Goal: Task Accomplishment & Management: Manage account settings

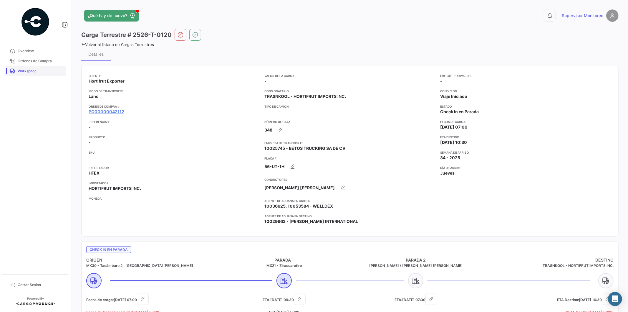
click at [32, 71] on span "Workspace" at bounding box center [41, 70] width 46 height 5
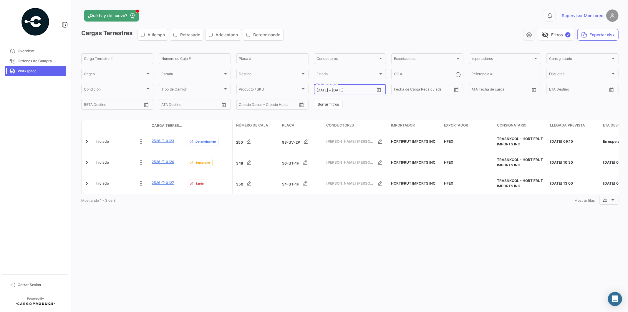
click at [380, 92] on icon "Open calendar" at bounding box center [378, 89] width 5 height 5
click at [330, 150] on div "11" at bounding box center [331, 149] width 9 height 11
type input "[DATE]"
click at [363, 157] on div "21" at bounding box center [362, 161] width 9 height 11
type input "[DATE]"
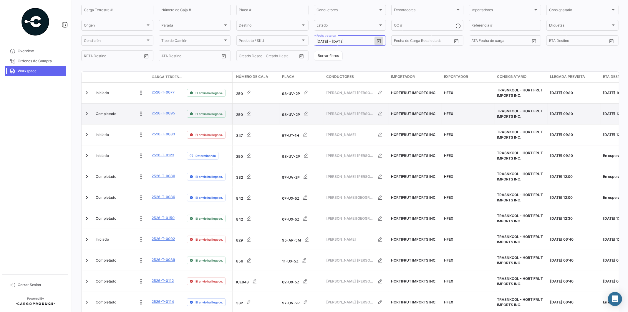
scroll to position [65, 0]
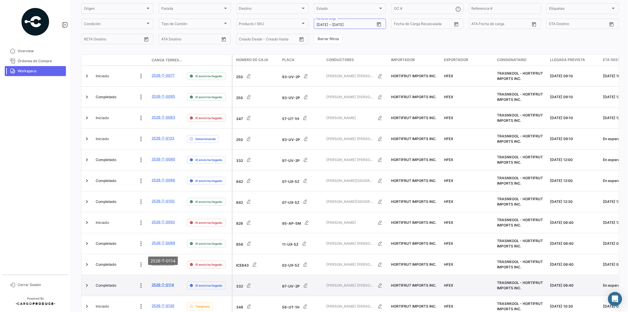
click at [161, 282] on link "2526-T-0114" at bounding box center [163, 284] width 22 height 5
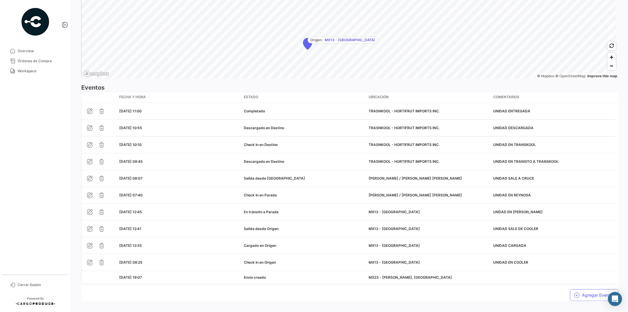
scroll to position [458, 0]
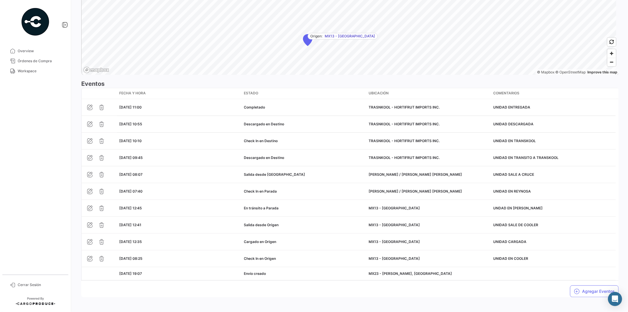
click at [42, 122] on mat-nav-list "Overview Órdenes de Compra Workspace" at bounding box center [35, 158] width 71 height 228
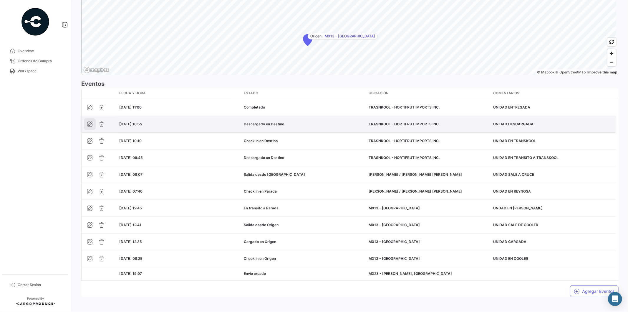
click at [92, 126] on icon "button" at bounding box center [90, 124] width 6 height 6
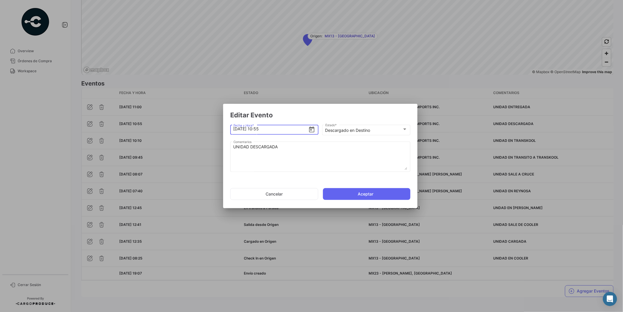
click at [270, 129] on input "[DATE] 10:55" at bounding box center [271, 128] width 75 height 21
type input "[DATE] 10:53"
drag, startPoint x: 338, startPoint y: 192, endPoint x: 343, endPoint y: 191, distance: 4.7
click at [340, 192] on button "Aceptar" at bounding box center [366, 194] width 87 height 12
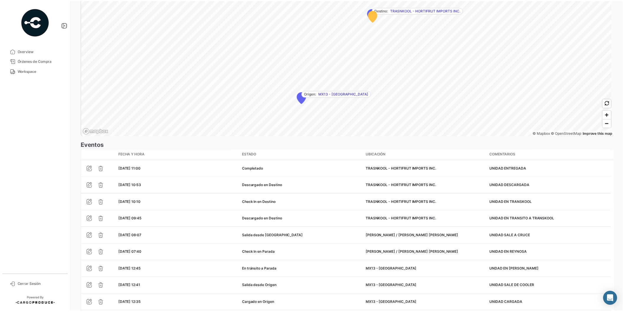
scroll to position [393, 0]
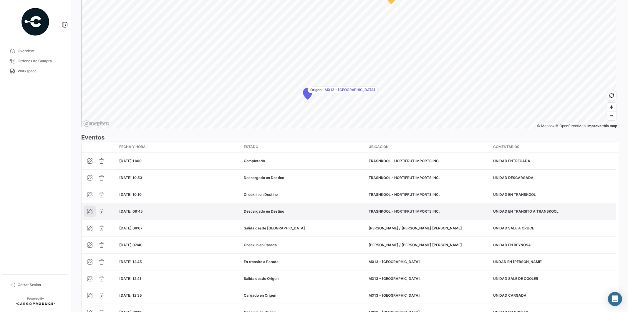
click at [91, 211] on icon "button" at bounding box center [90, 211] width 6 height 6
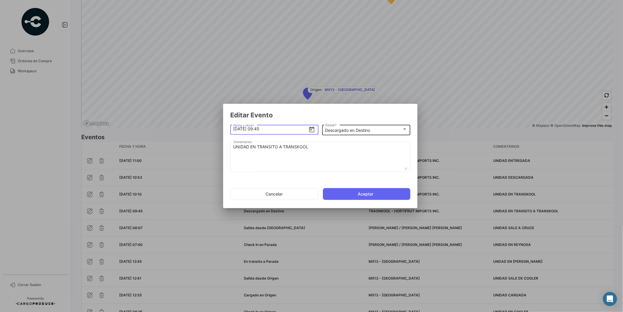
click at [401, 127] on div "Descargado en Destino Estado *" at bounding box center [366, 129] width 82 height 11
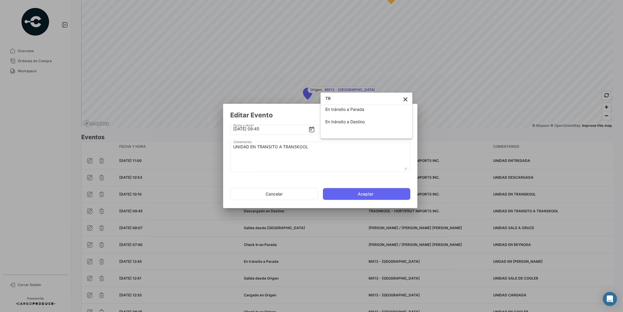
scroll to position [2, 0]
type input "TRA"
click at [384, 127] on span "En tránsito a Destino" at bounding box center [366, 121] width 82 height 12
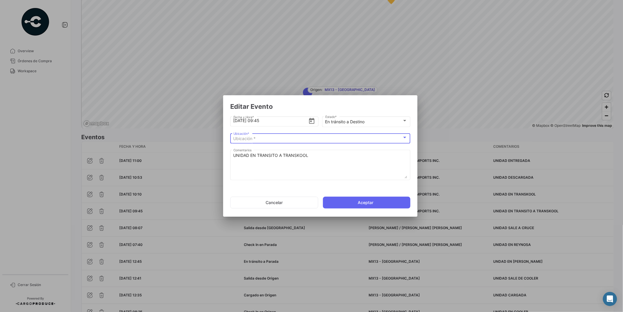
click at [315, 138] on div "Ubicación *" at bounding box center [318, 138] width 169 height 5
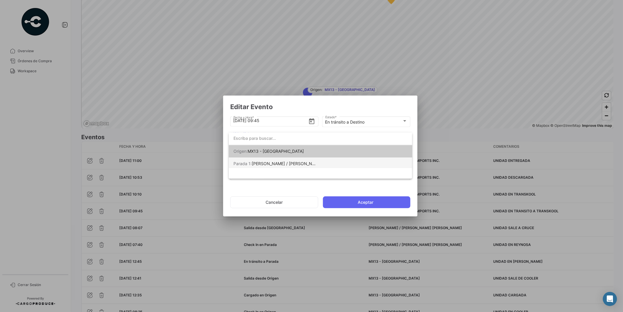
click at [293, 161] on span "[PERSON_NAME] / [PERSON_NAME] [PERSON_NAME]" at bounding box center [304, 163] width 105 height 5
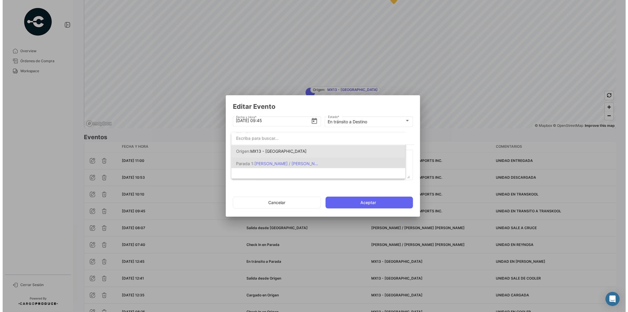
scroll to position [0, 0]
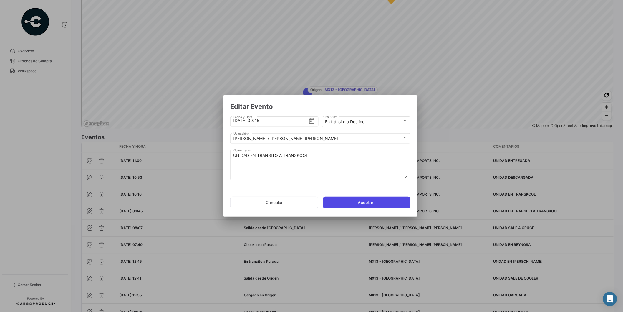
click at [356, 201] on button "Aceptar" at bounding box center [366, 202] width 87 height 12
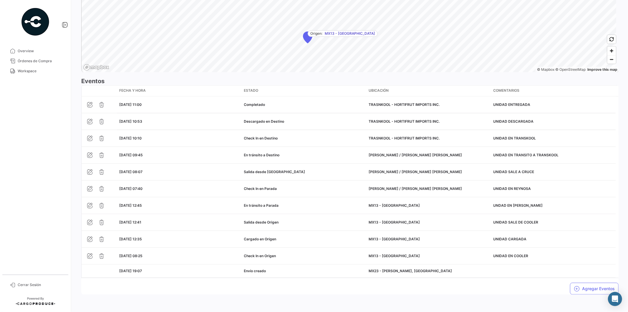
scroll to position [450, 0]
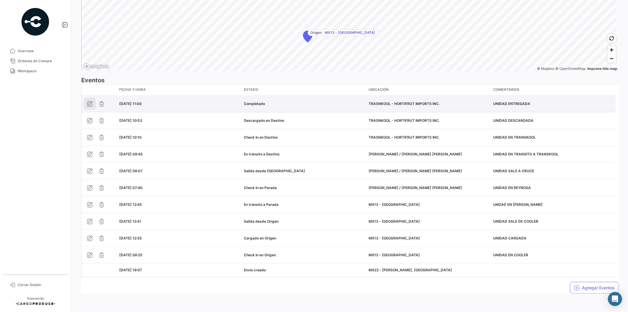
click at [93, 105] on button "button" at bounding box center [90, 104] width 12 height 12
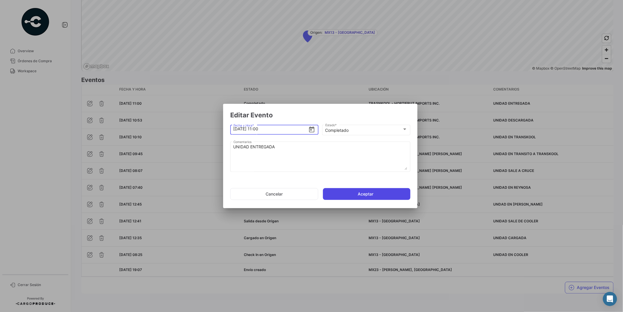
click at [365, 192] on button "Aceptar" at bounding box center [366, 194] width 87 height 12
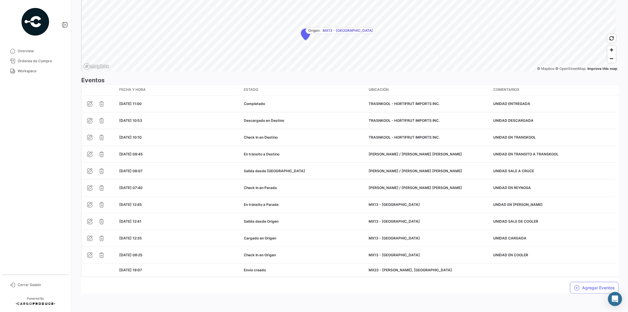
scroll to position [363, 0]
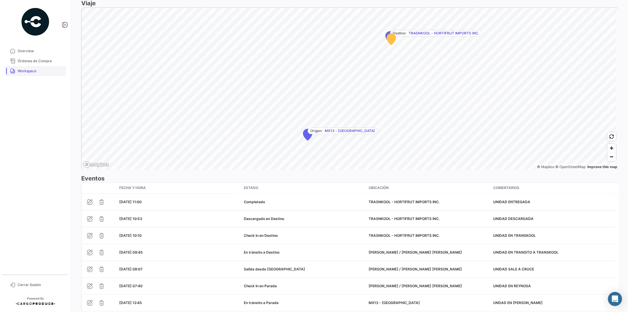
click at [30, 72] on span "Workspace" at bounding box center [41, 70] width 46 height 5
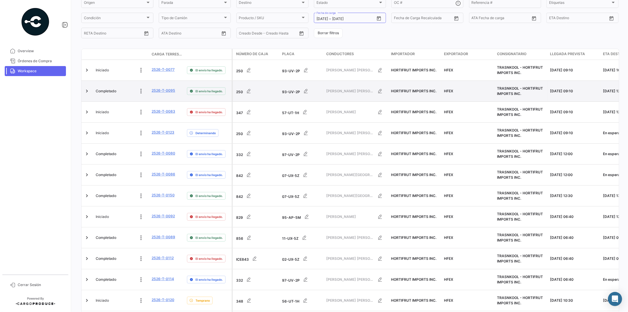
scroll to position [77, 0]
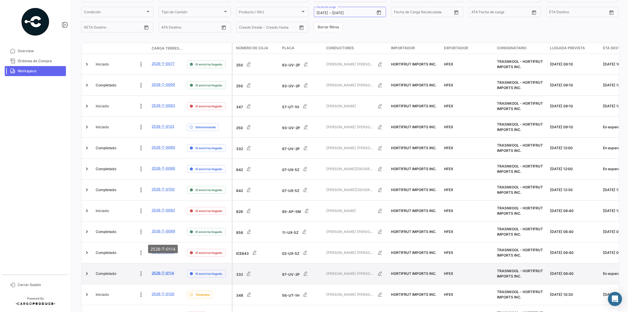
click at [170, 270] on link "2526-T-0114" at bounding box center [163, 272] width 22 height 5
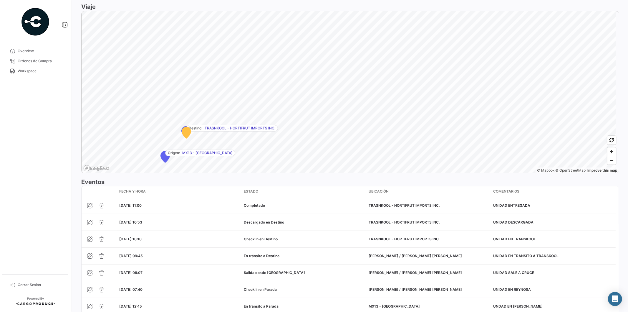
scroll to position [425, 0]
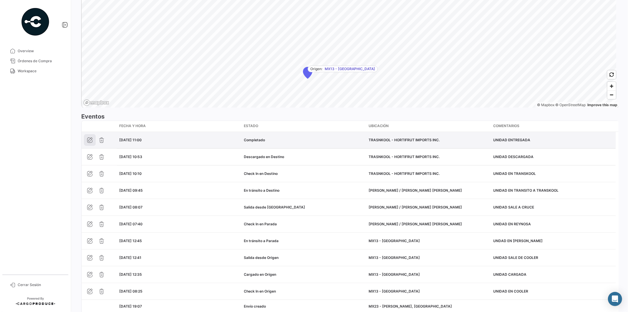
click at [89, 140] on icon "button" at bounding box center [90, 140] width 6 height 6
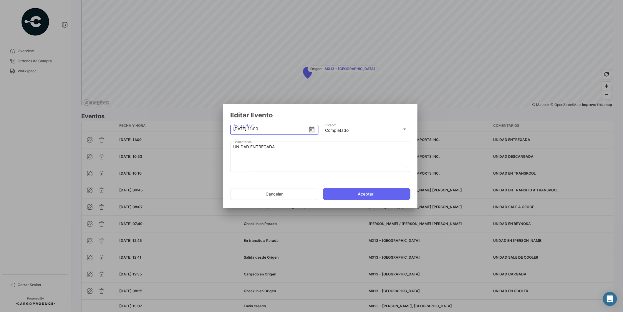
click at [260, 128] on input "[DATE] 11:00" at bounding box center [271, 128] width 75 height 21
type input "[DATE] 10:55"
click at [353, 193] on button "Aceptar" at bounding box center [366, 194] width 87 height 12
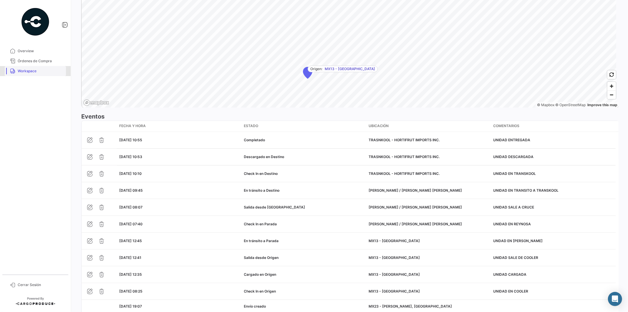
click at [38, 70] on span "Workspace" at bounding box center [41, 70] width 46 height 5
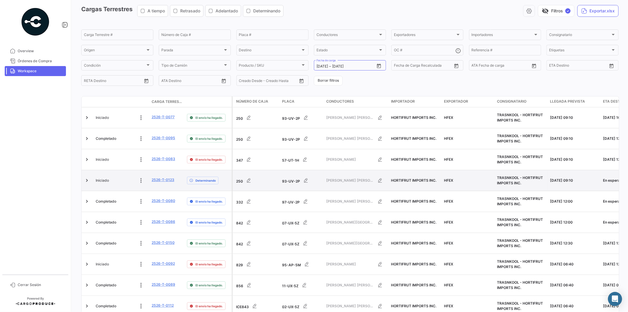
scroll to position [77, 0]
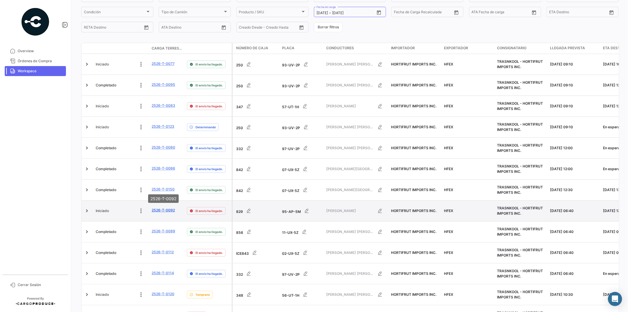
click at [158, 207] on link "2526-T-0092" at bounding box center [163, 209] width 23 height 5
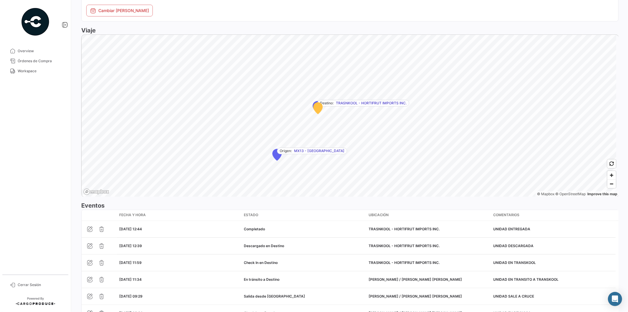
scroll to position [327, 0]
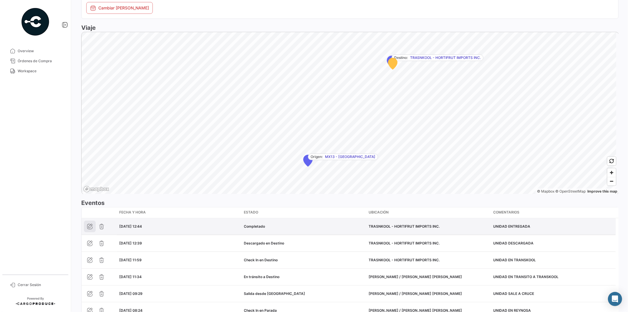
click at [86, 225] on button "button" at bounding box center [90, 226] width 12 height 12
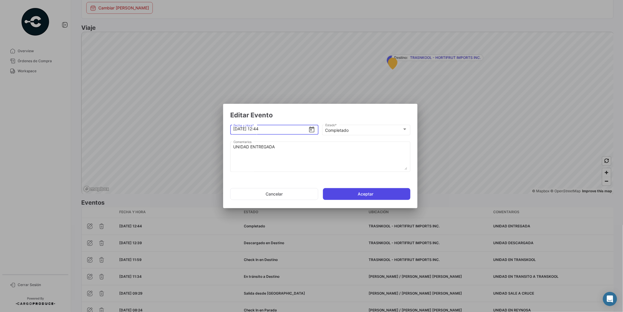
click at [363, 192] on button "Aceptar" at bounding box center [366, 194] width 87 height 12
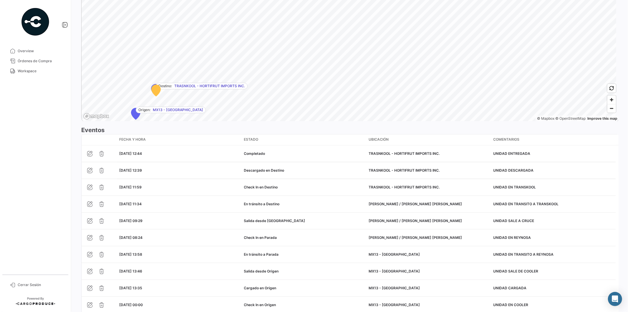
scroll to position [425, 0]
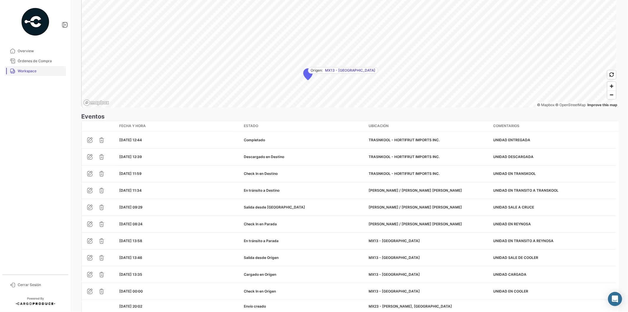
click at [36, 71] on span "Workspace" at bounding box center [41, 70] width 46 height 5
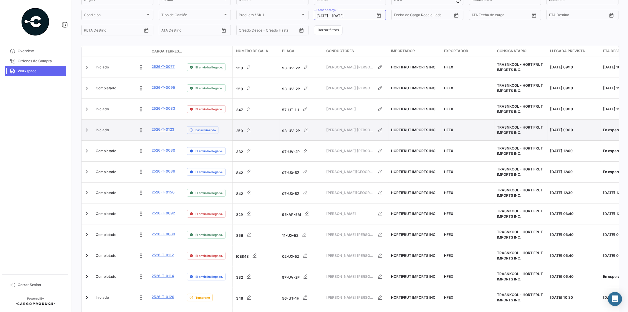
scroll to position [77, 0]
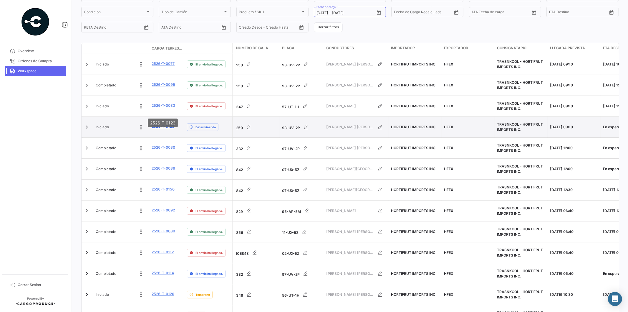
click at [156, 124] on link "2526-T-0123" at bounding box center [163, 126] width 23 height 5
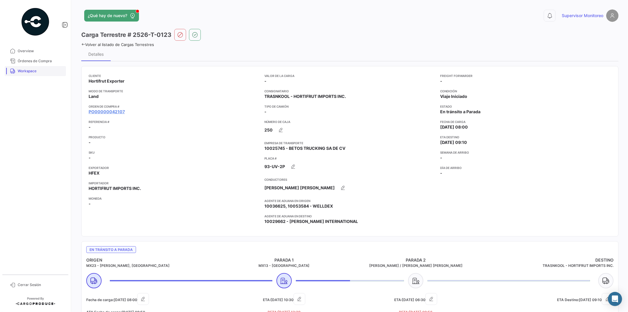
click at [37, 73] on span "Workspace" at bounding box center [41, 70] width 46 height 5
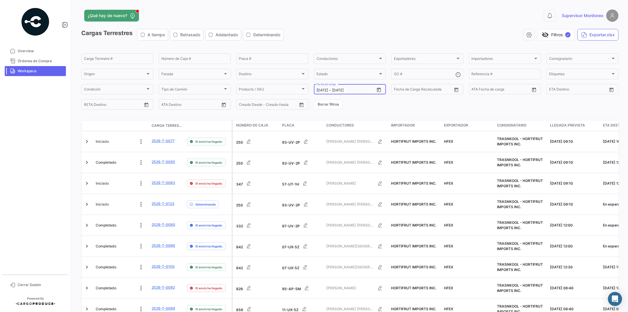
click at [380, 91] on button "Open calendar" at bounding box center [379, 89] width 9 height 9
click at [331, 149] on div "11" at bounding box center [329, 149] width 9 height 11
click at [352, 158] on div "20" at bounding box center [350, 161] width 9 height 11
type input "[DATE]"
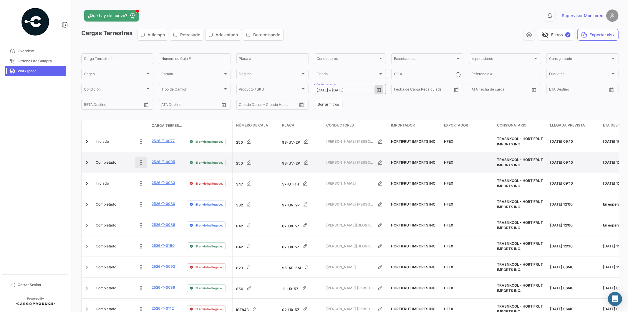
scroll to position [27, 0]
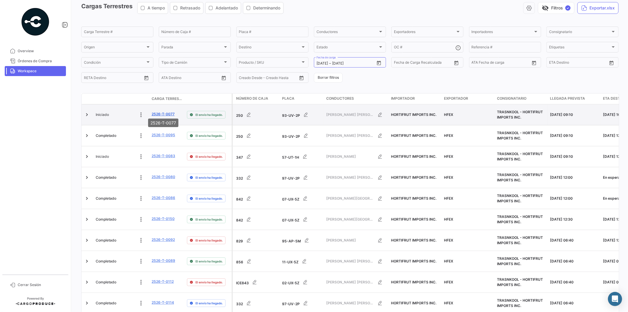
click at [161, 112] on link "2526-T-0077" at bounding box center [163, 113] width 23 height 5
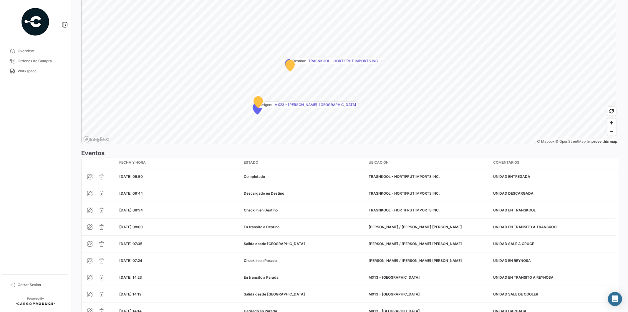
scroll to position [393, 0]
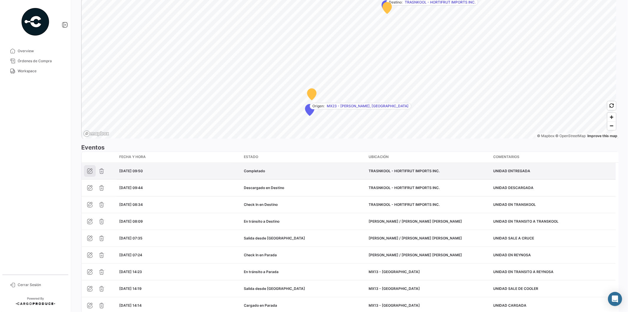
click at [89, 171] on icon "button" at bounding box center [90, 171] width 6 height 6
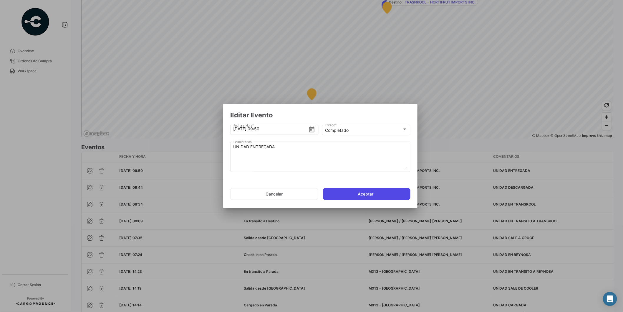
click at [372, 192] on button "Aceptar" at bounding box center [366, 194] width 87 height 12
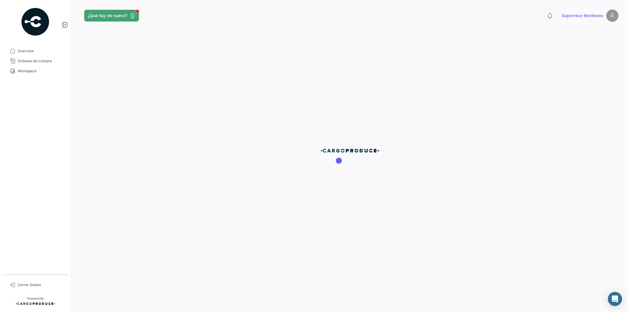
scroll to position [0, 0]
click at [30, 72] on span "Workspace" at bounding box center [41, 70] width 46 height 5
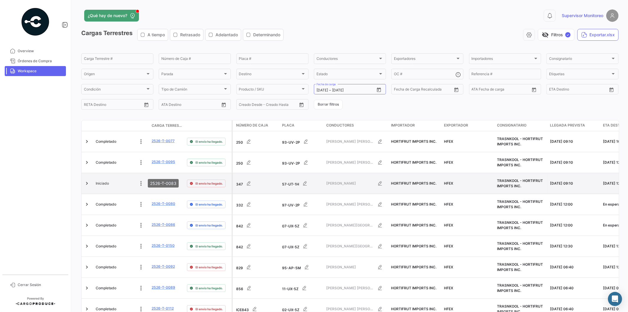
click at [156, 180] on link "2526-T-0083" at bounding box center [164, 182] width 24 height 5
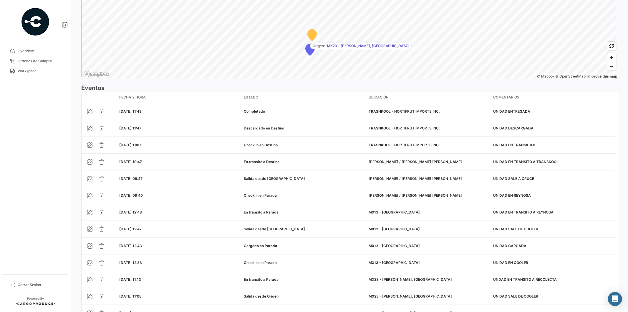
scroll to position [458, 0]
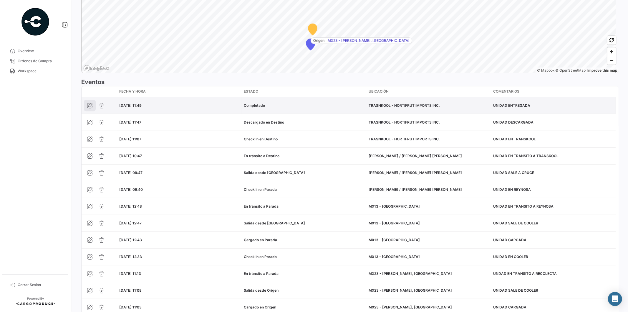
click at [89, 110] on button "button" at bounding box center [90, 106] width 12 height 12
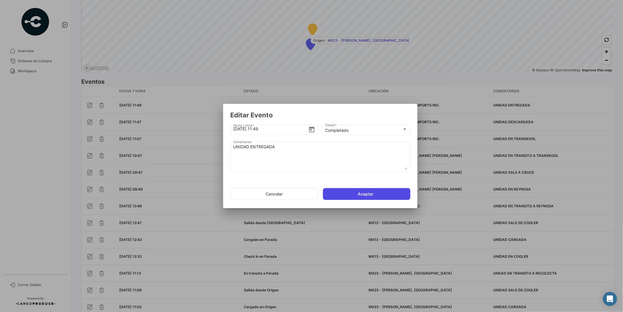
click at [355, 191] on button "Aceptar" at bounding box center [366, 194] width 87 height 12
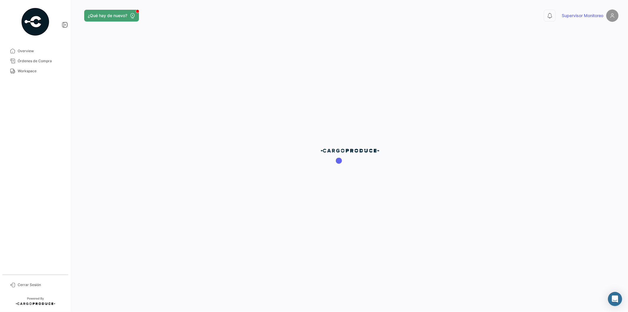
scroll to position [0, 0]
click at [21, 72] on span "Workspace" at bounding box center [41, 70] width 46 height 5
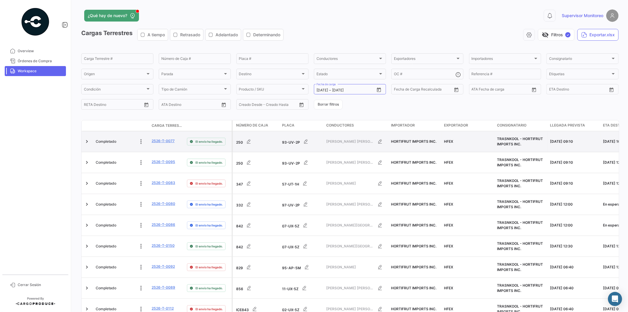
scroll to position [27, 0]
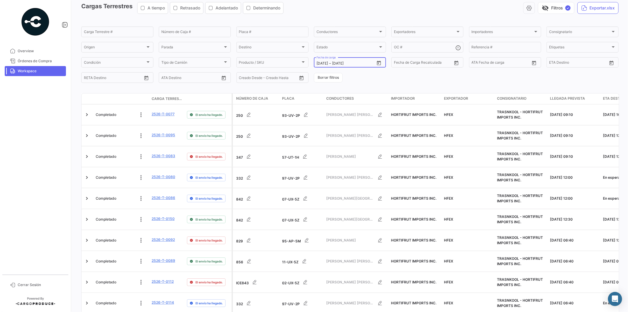
click at [378, 62] on icon "Open calendar" at bounding box center [378, 62] width 5 height 5
click at [360, 133] on div "21" at bounding box center [361, 134] width 9 height 11
type input "[DATE]"
click at [364, 133] on div "21" at bounding box center [361, 134] width 9 height 11
type input "[DATE]"
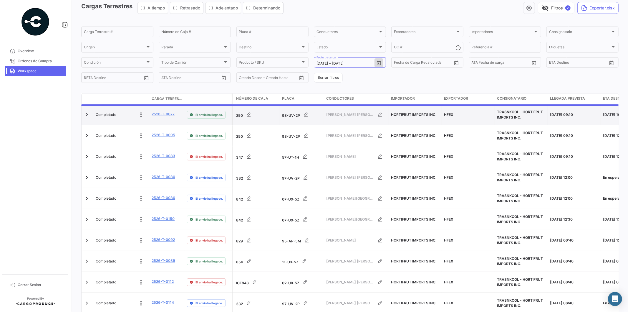
scroll to position [0, 0]
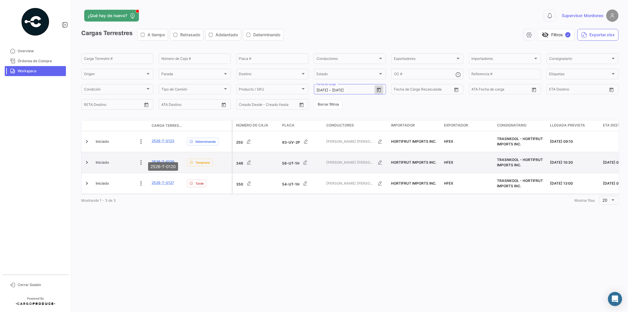
click at [168, 159] on link "2526-T-0120" at bounding box center [163, 161] width 23 height 5
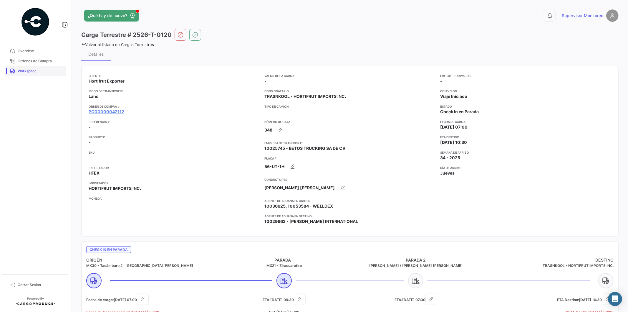
click at [19, 71] on span "Workspace" at bounding box center [41, 70] width 46 height 5
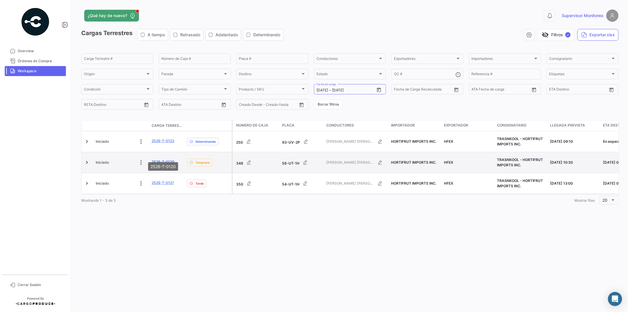
click at [161, 159] on link "2526-T-0120" at bounding box center [163, 161] width 23 height 5
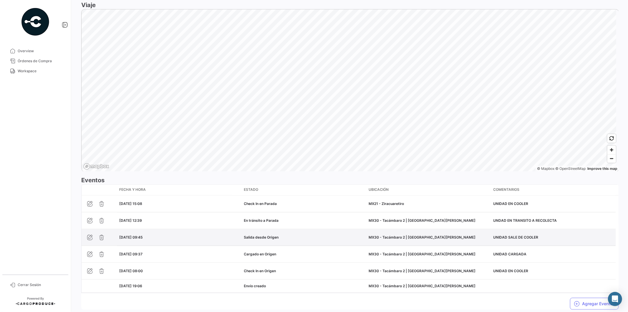
scroll to position [376, 0]
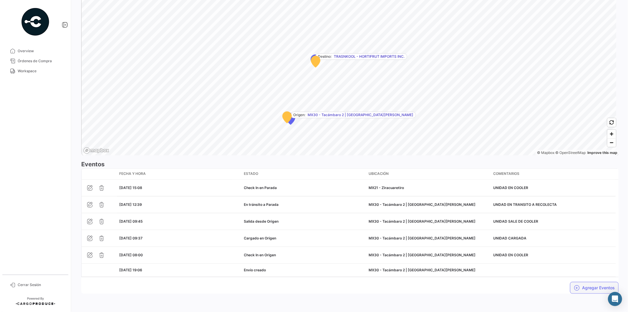
click at [587, 286] on button "Agregar Eventos" at bounding box center [594, 288] width 49 height 12
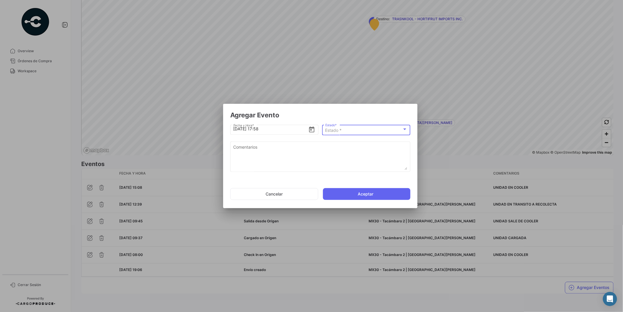
click at [354, 130] on div "Estado *" at bounding box center [363, 130] width 77 height 5
drag, startPoint x: 341, startPoint y: 128, endPoint x: 285, endPoint y: 134, distance: 56.3
click at [285, 134] on div "Agregar Evento [DATE] 17:58 Fecha y Hora * Estado * Estado * El campo es requer…" at bounding box center [311, 156] width 623 height 312
type input "SALIDA"
click at [331, 157] on span "Salida desde [GEOGRAPHIC_DATA]" at bounding box center [358, 154] width 67 height 5
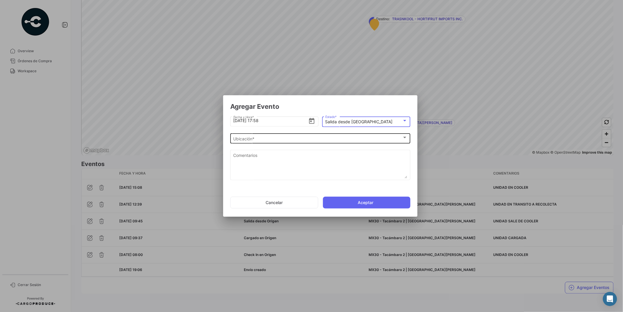
click at [290, 140] on div "Ubicación *" at bounding box center [318, 138] width 169 height 5
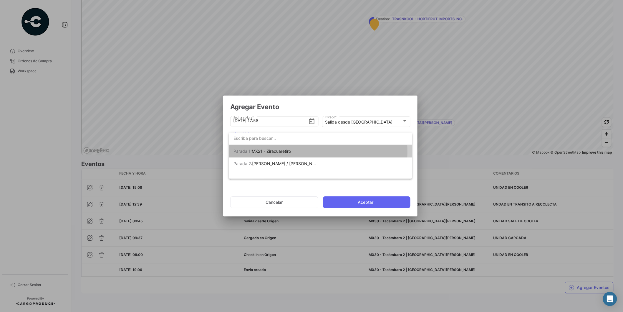
click at [297, 151] on span "Parada 1: MX21 - Ziracuaretiro" at bounding box center [275, 151] width 82 height 12
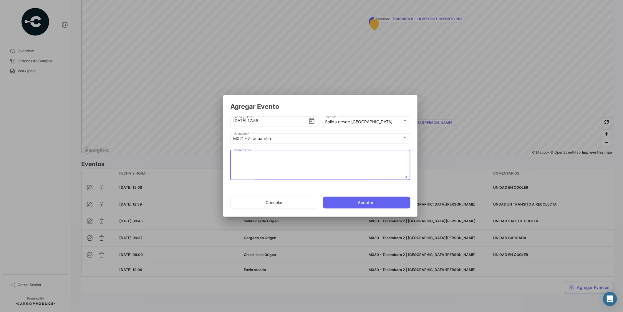
click at [254, 163] on textarea "Comentarios" at bounding box center [321, 165] width 174 height 26
click at [268, 119] on input "[DATE] 17:58" at bounding box center [271, 120] width 75 height 21
type input "[DATE] 17:49"
click at [287, 156] on textarea "Comentarios" at bounding box center [321, 165] width 174 height 26
type textarea "UNIDAD SALE DE COOLER"
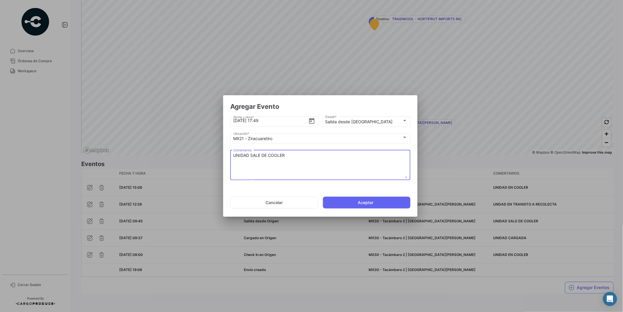
click at [342, 209] on mat-dialog-actions "Cancelar Aceptar" at bounding box center [320, 202] width 180 height 20
click at [351, 198] on button "Aceptar" at bounding box center [366, 202] width 87 height 12
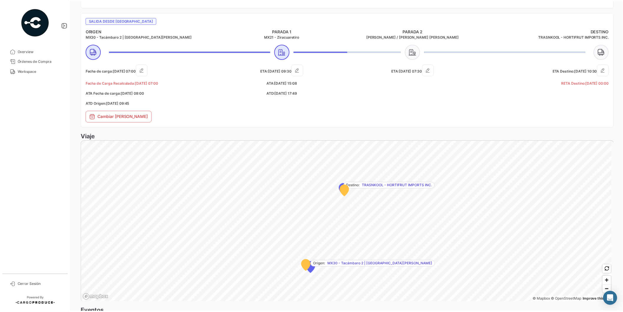
scroll to position [393, 0]
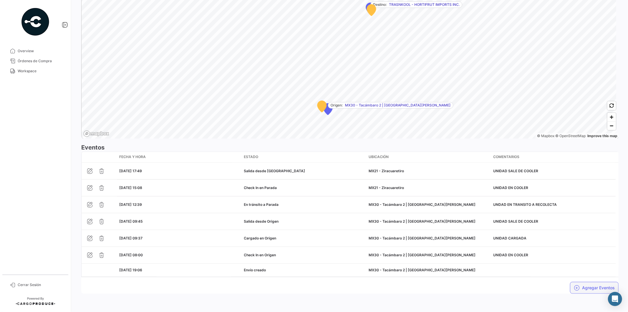
click at [581, 284] on button "Agregar Eventos" at bounding box center [594, 288] width 49 height 12
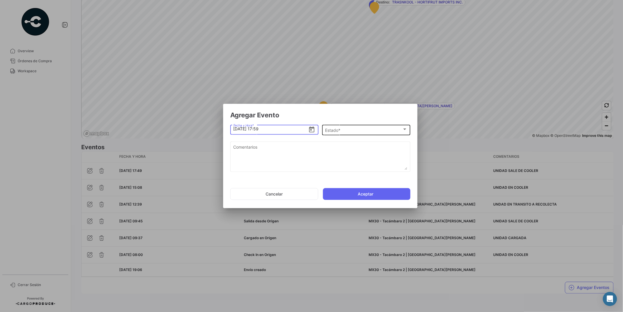
click at [354, 131] on div "Estado *" at bounding box center [363, 130] width 77 height 5
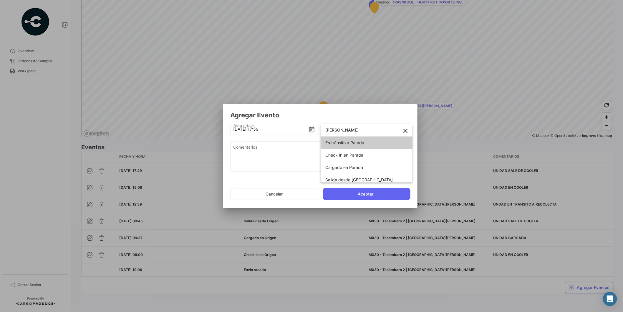
type input "[PERSON_NAME]"
click at [354, 139] on span "En tránsito a Parada" at bounding box center [366, 142] width 82 height 12
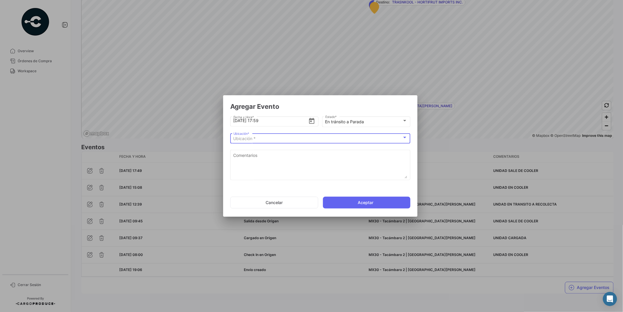
click at [286, 140] on div "Ubicación *" at bounding box center [318, 138] width 169 height 5
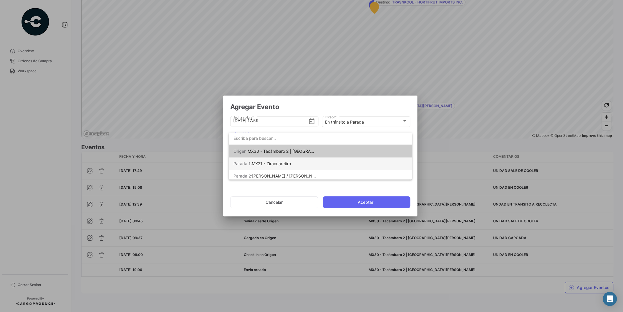
click at [275, 161] on span "MX21 - Ziracuaretiro" at bounding box center [271, 163] width 39 height 5
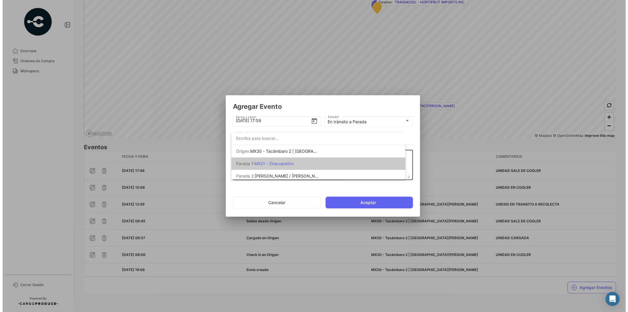
scroll to position [0, 0]
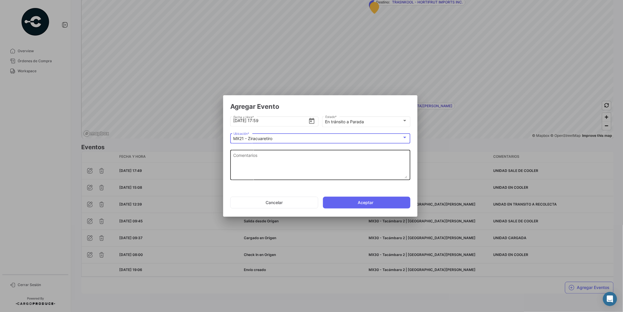
click at [274, 161] on textarea "Comentarios" at bounding box center [321, 165] width 174 height 26
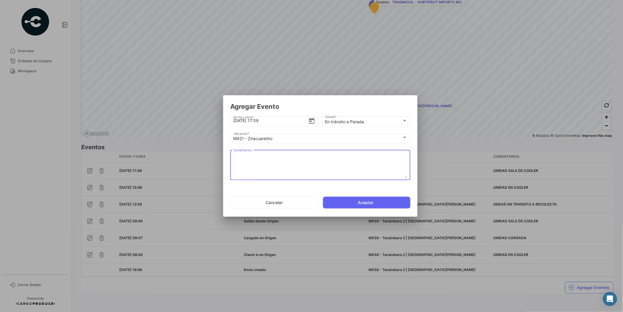
paste textarea "UNIDAD EN TRANSITO A REYNOSA"
type textarea "UNIDAD EN TRANSITO A REYNOSA"
click at [273, 120] on input "[DATE] 17:59" at bounding box center [271, 120] width 75 height 21
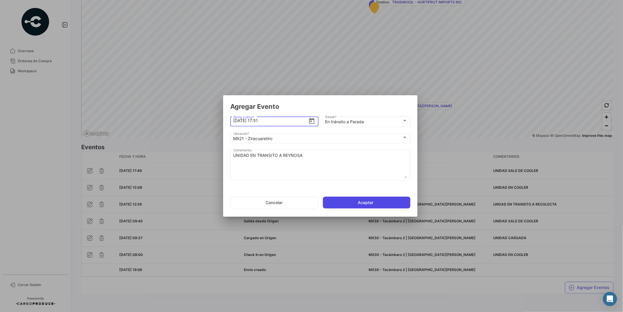
type input "[DATE] 17:51"
click at [352, 205] on button "Aceptar" at bounding box center [366, 202] width 87 height 12
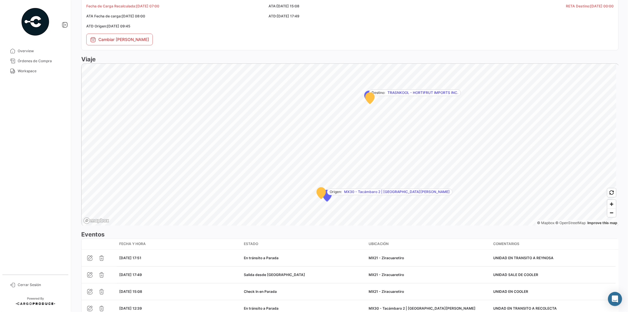
scroll to position [410, 0]
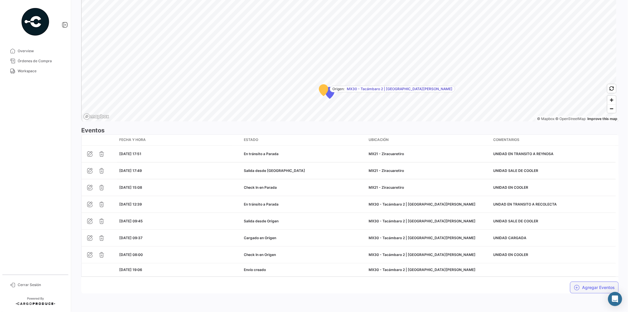
click at [584, 287] on button "Agregar Eventos" at bounding box center [594, 287] width 49 height 12
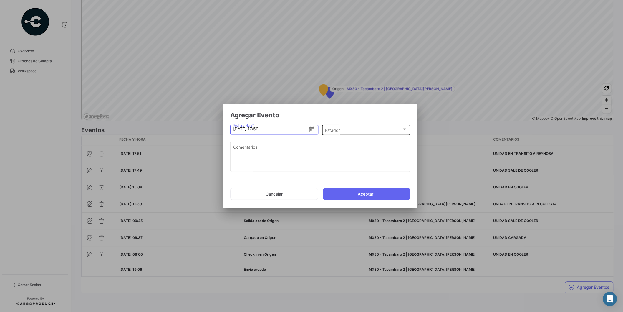
click at [369, 125] on div "Estado * Estado *" at bounding box center [366, 129] width 82 height 11
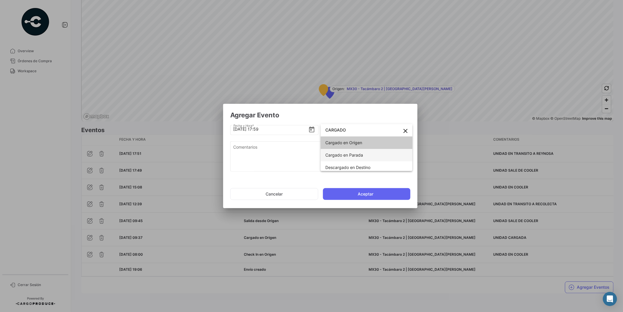
type input "CARGADO"
click at [333, 152] on span "Cargado en Parada" at bounding box center [344, 154] width 38 height 5
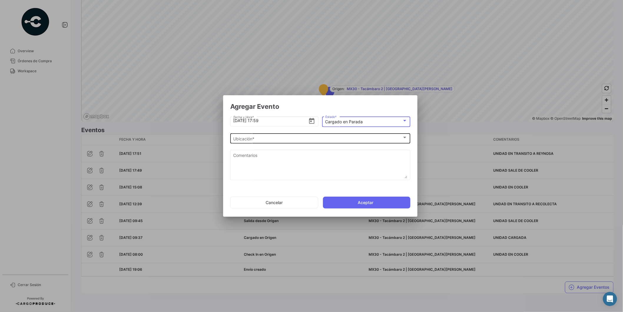
click at [281, 141] on div "Ubicación *" at bounding box center [318, 138] width 169 height 5
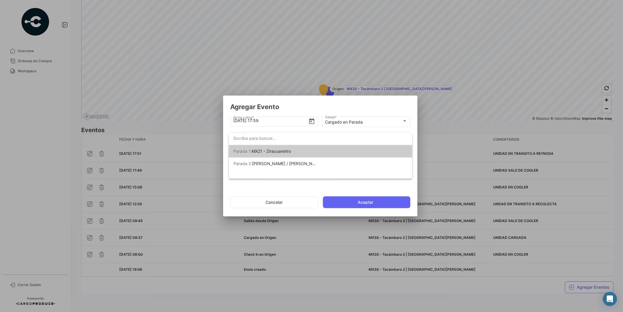
click at [269, 154] on span "Parada 1: MX21 - Ziracuaretiro" at bounding box center [275, 151] width 82 height 12
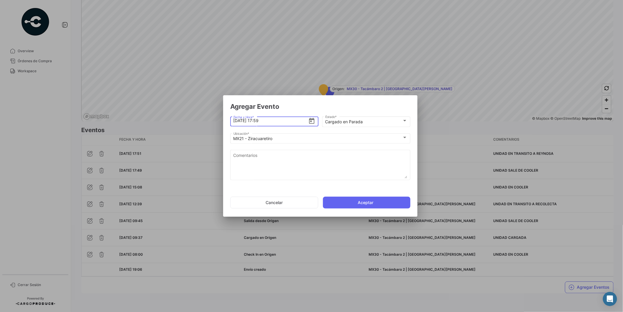
click at [269, 119] on input "[DATE] 17:59" at bounding box center [271, 120] width 75 height 21
type input "[DATE] 17:40"
click at [281, 157] on textarea "Comentarios" at bounding box center [321, 165] width 174 height 26
type textarea "UNIDAD CARGADA"
click at [370, 204] on button "Aceptar" at bounding box center [366, 202] width 87 height 12
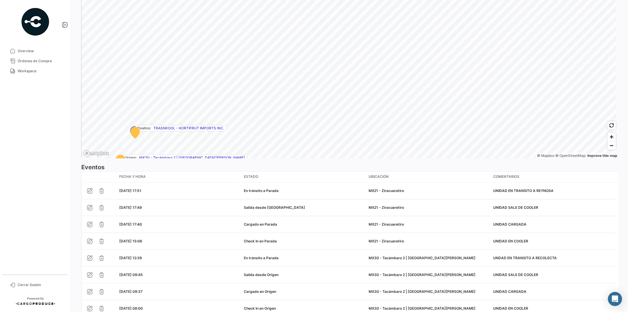
scroll to position [426, 0]
